Goal: Task Accomplishment & Management: Manage account settings

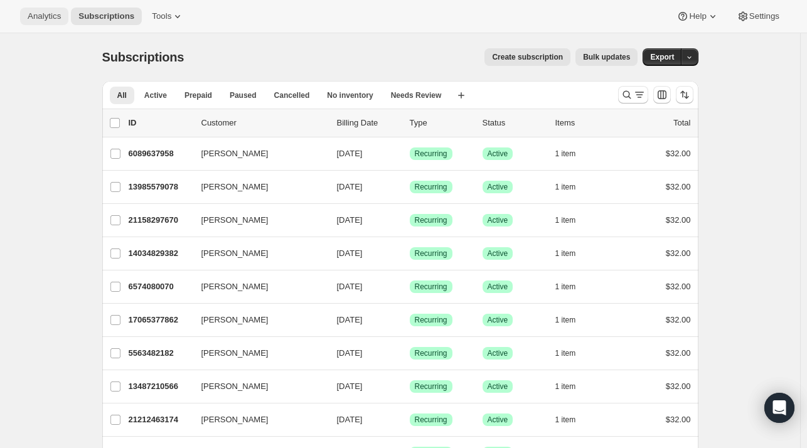
click at [42, 21] on span "Analytics" at bounding box center [44, 16] width 33 height 10
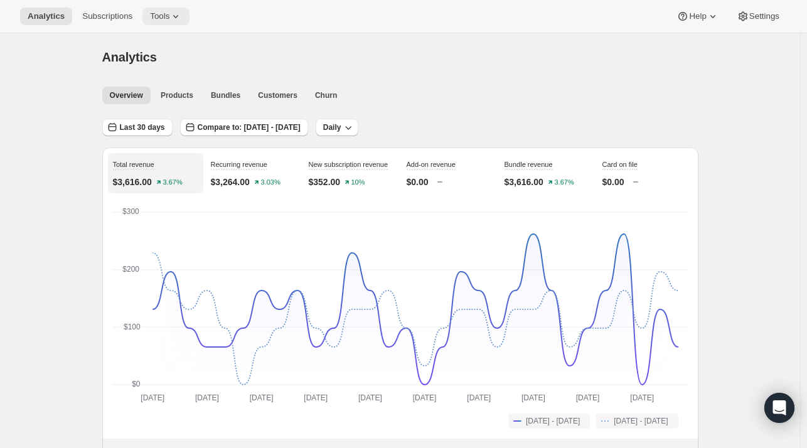
click at [158, 14] on span "Tools" at bounding box center [159, 16] width 19 height 10
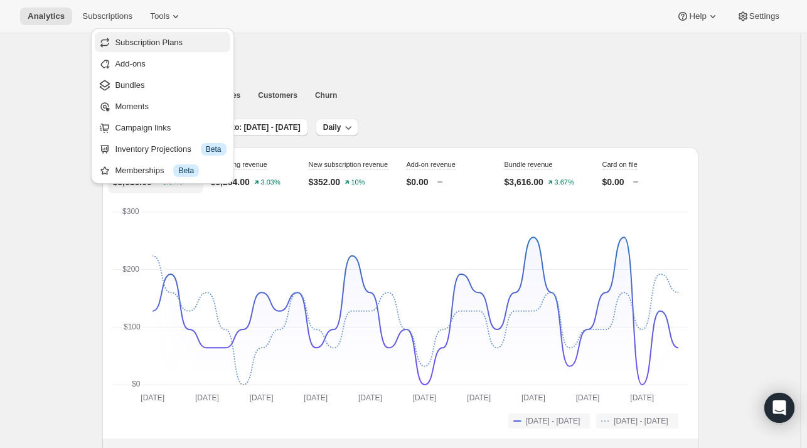
click at [146, 38] on span "Subscription Plans" at bounding box center [149, 42] width 68 height 9
